Goal: Information Seeking & Learning: Learn about a topic

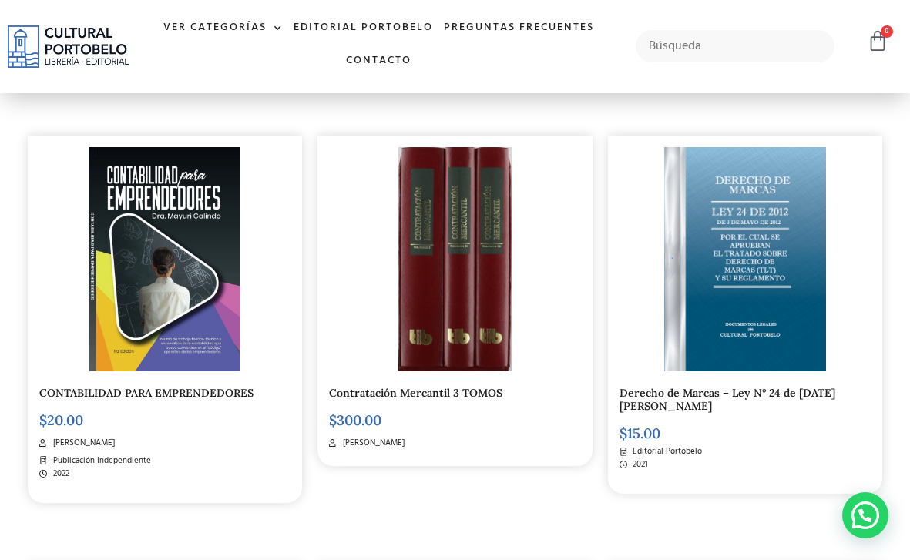
scroll to position [362, 0]
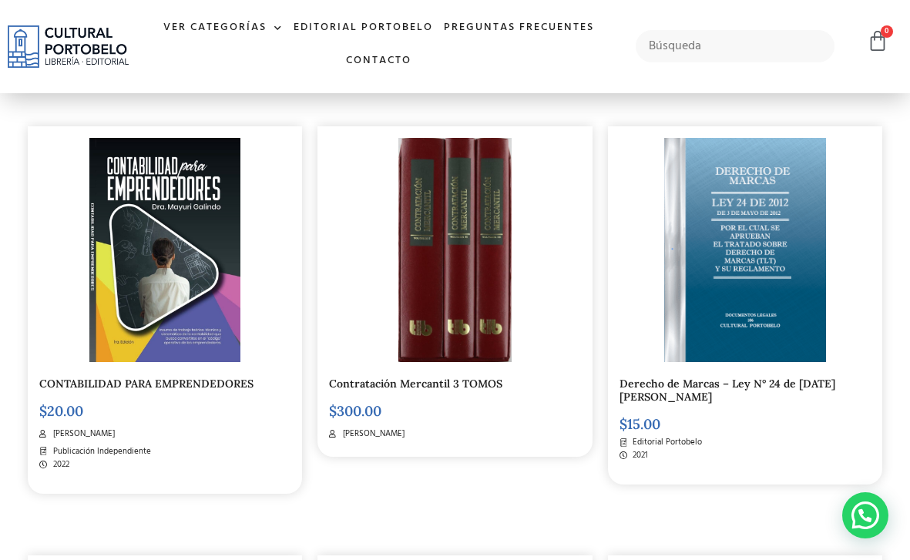
click at [488, 227] on img at bounding box center [454, 250] width 113 height 224
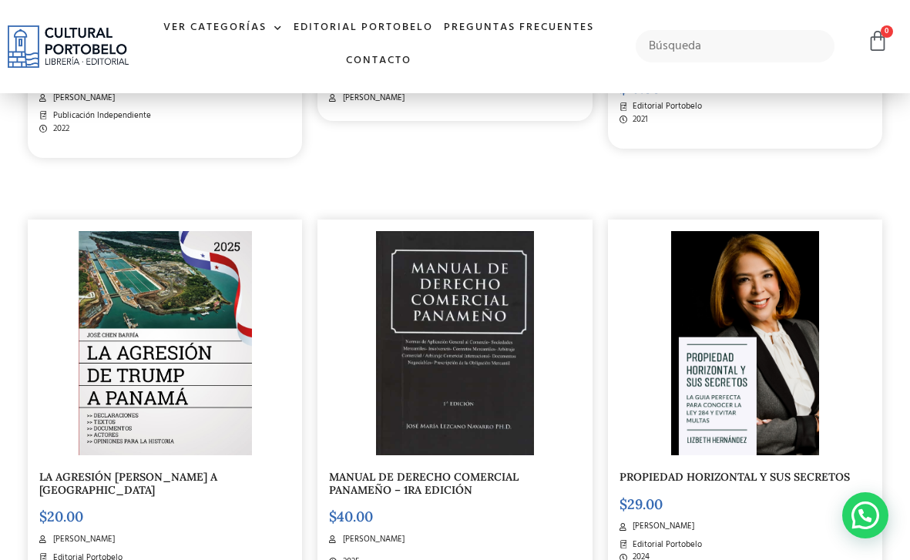
scroll to position [700, 0]
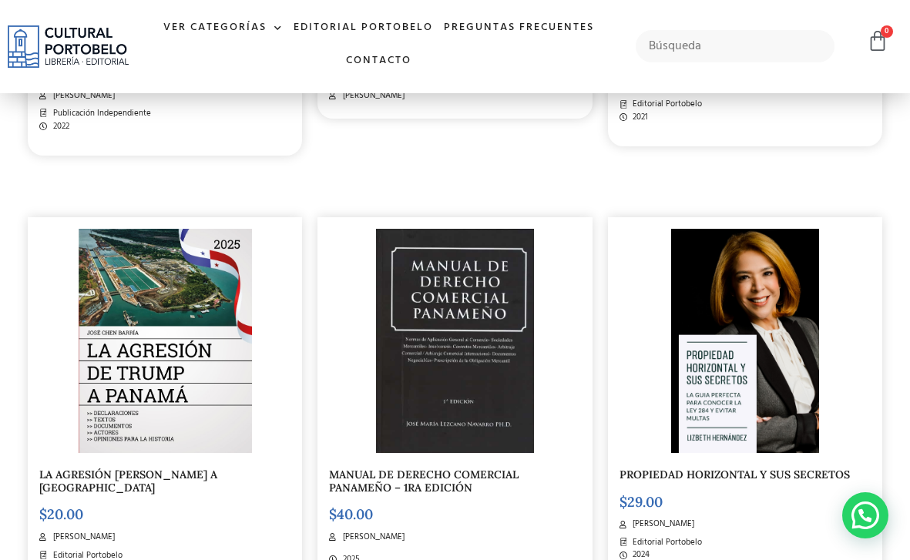
click at [483, 382] on img at bounding box center [455, 341] width 158 height 224
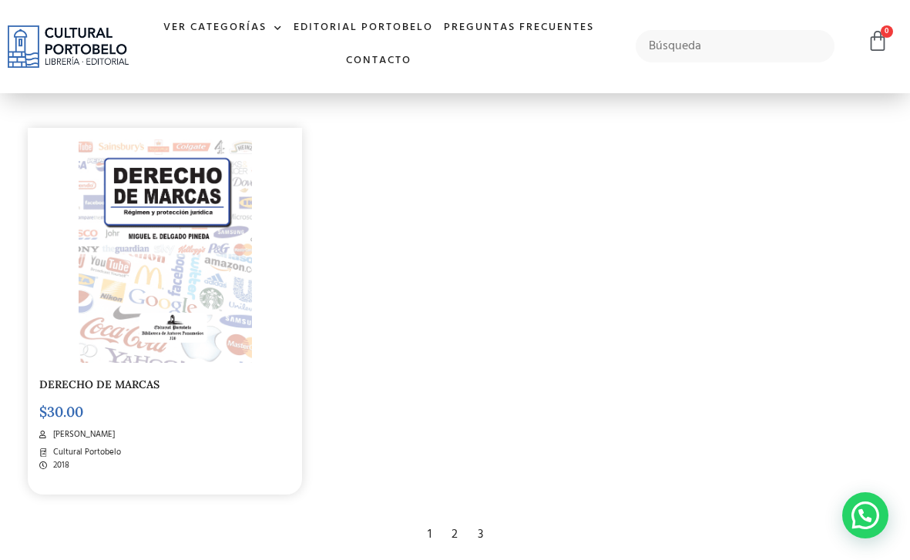
scroll to position [2586, 0]
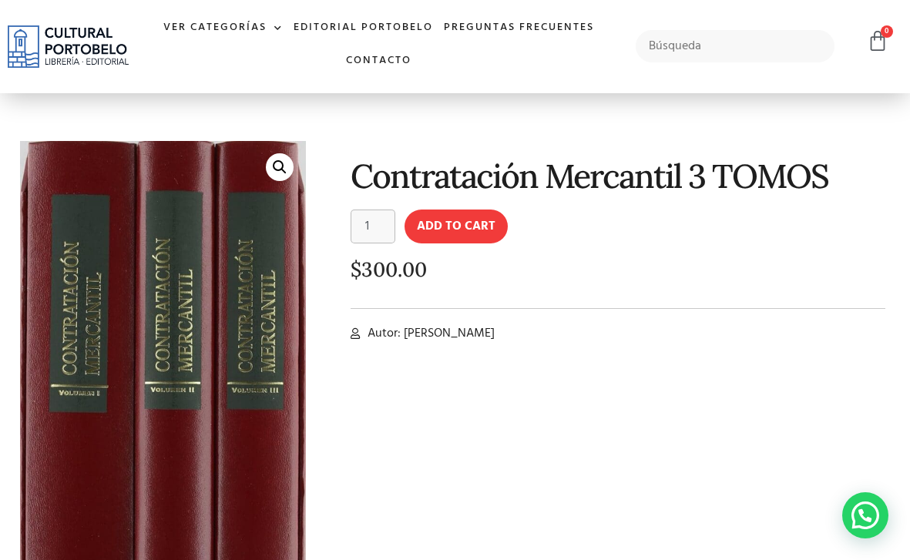
scroll to position [213, 0]
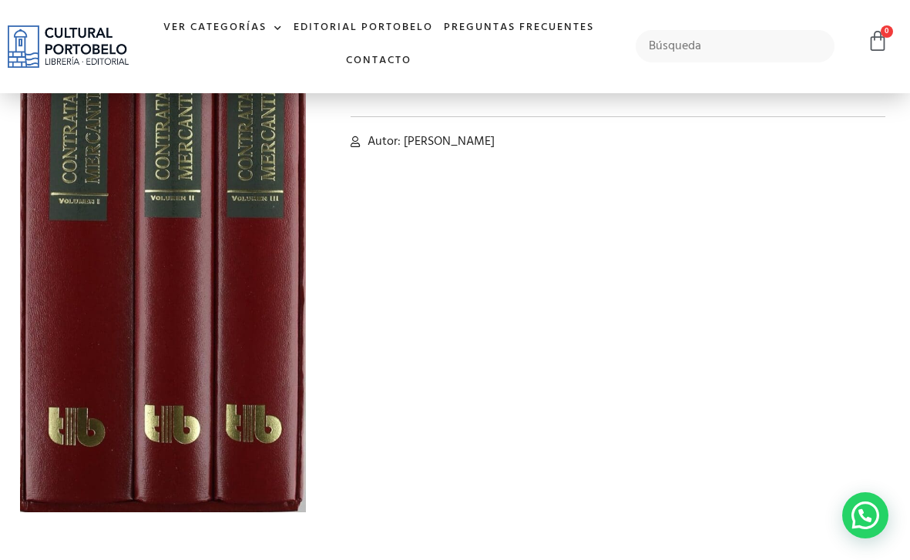
drag, startPoint x: 554, startPoint y: 143, endPoint x: 404, endPoint y: 146, distance: 149.5
click at [404, 146] on li "Autor: Esperanza Gallego Sánchez" at bounding box center [618, 142] width 535 height 18
copy span "[PERSON_NAME]"
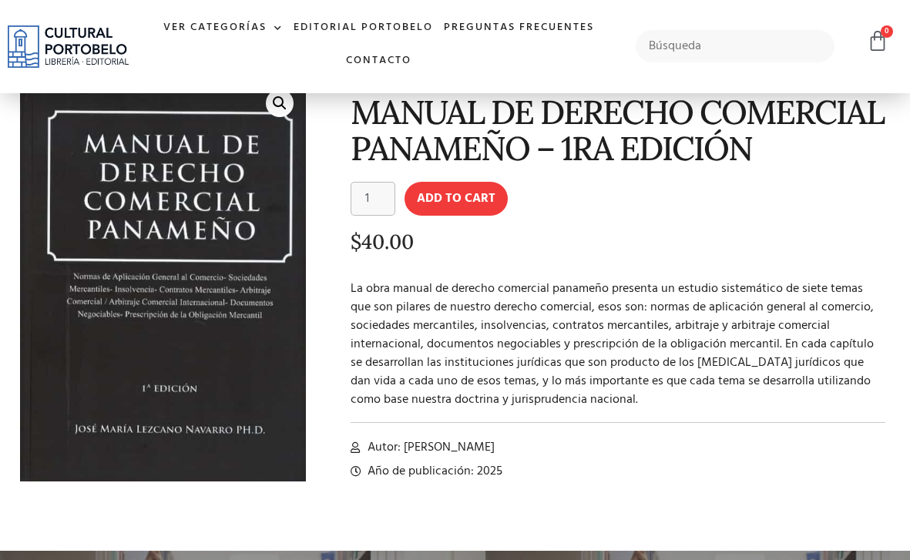
scroll to position [139, 0]
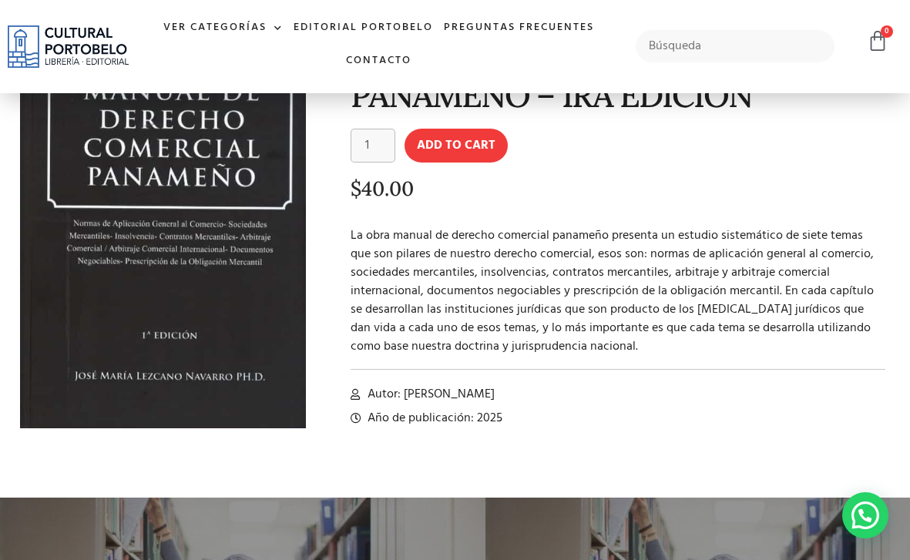
drag, startPoint x: 404, startPoint y: 395, endPoint x: 550, endPoint y: 388, distance: 146.6
click at [550, 388] on li "Autor: Jose María Lezcano Navarro" at bounding box center [618, 394] width 535 height 18
copy span "Jose María Lezcano Navarro"
